Goal: Use online tool/utility: Use online tool/utility

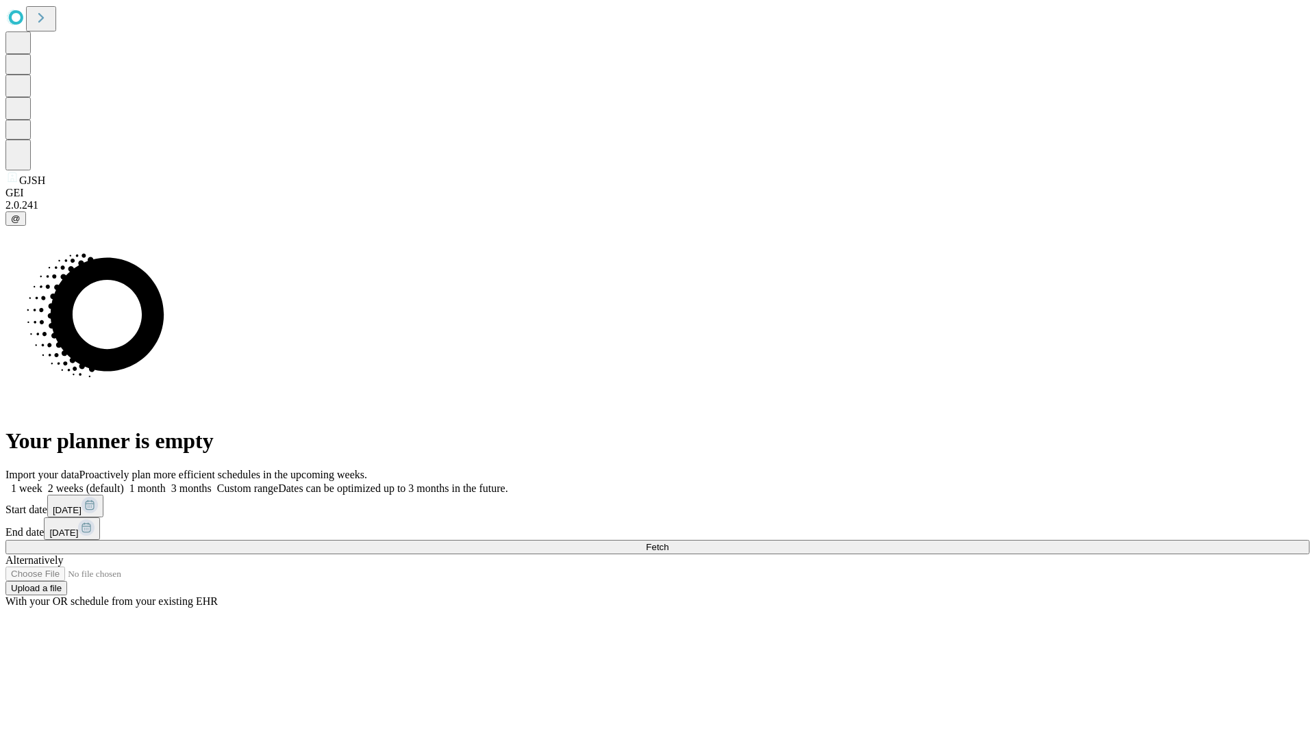
click at [668, 542] on span "Fetch" at bounding box center [657, 547] width 23 height 10
